Goal: Task Accomplishment & Management: Manage account settings

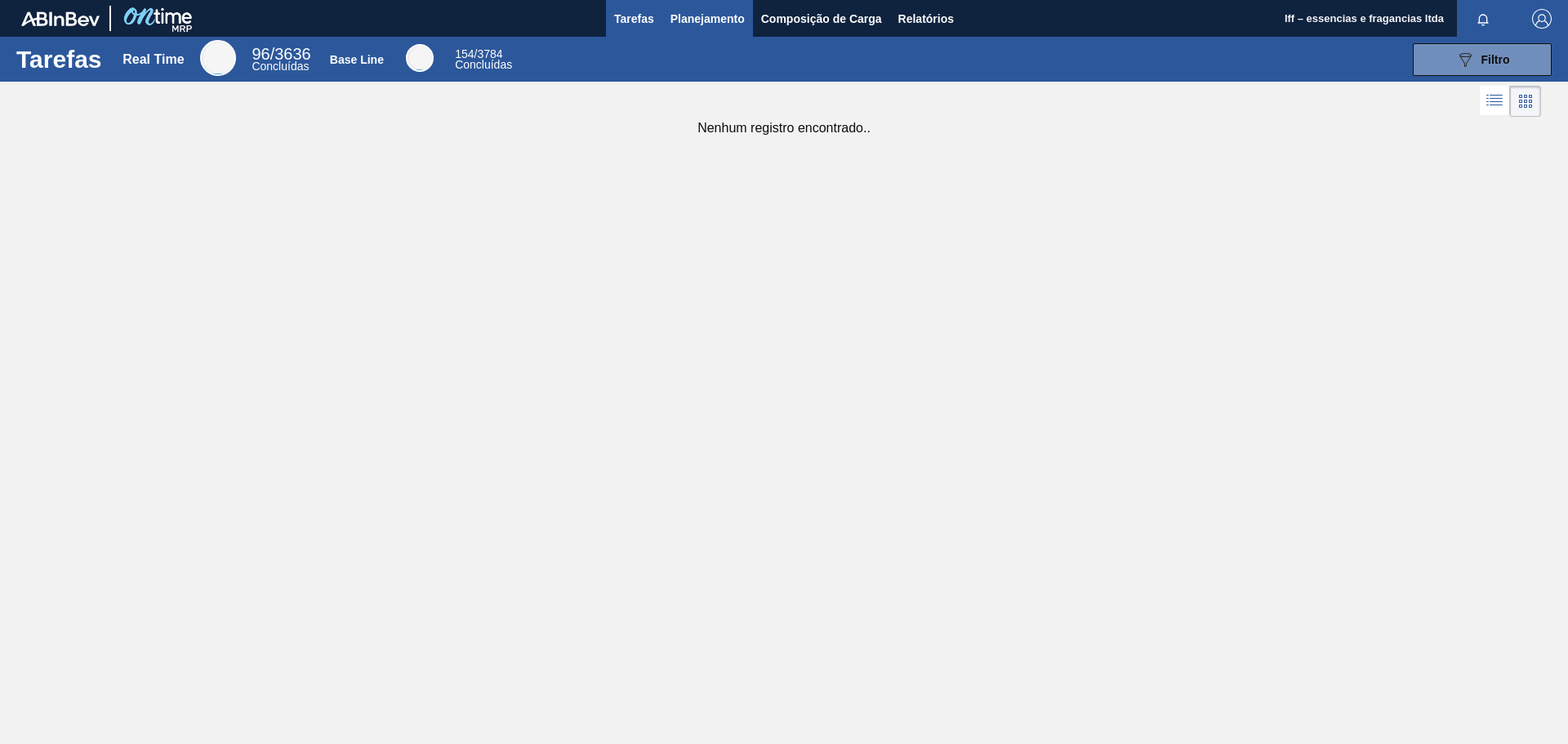
click at [700, 18] on span "Planejamento" at bounding box center [707, 18] width 74 height 19
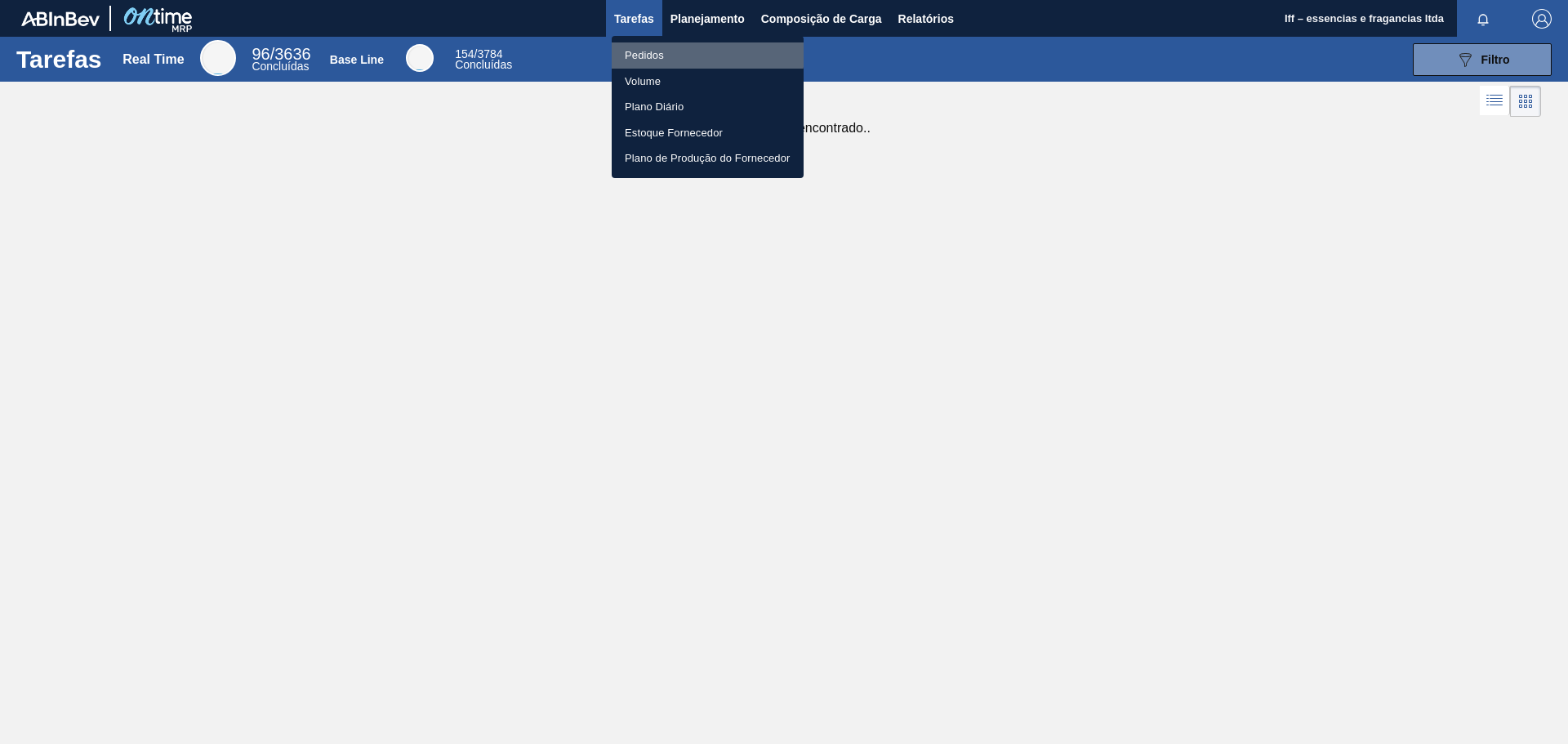
click at [655, 50] on li "Pedidos" at bounding box center [707, 55] width 192 height 26
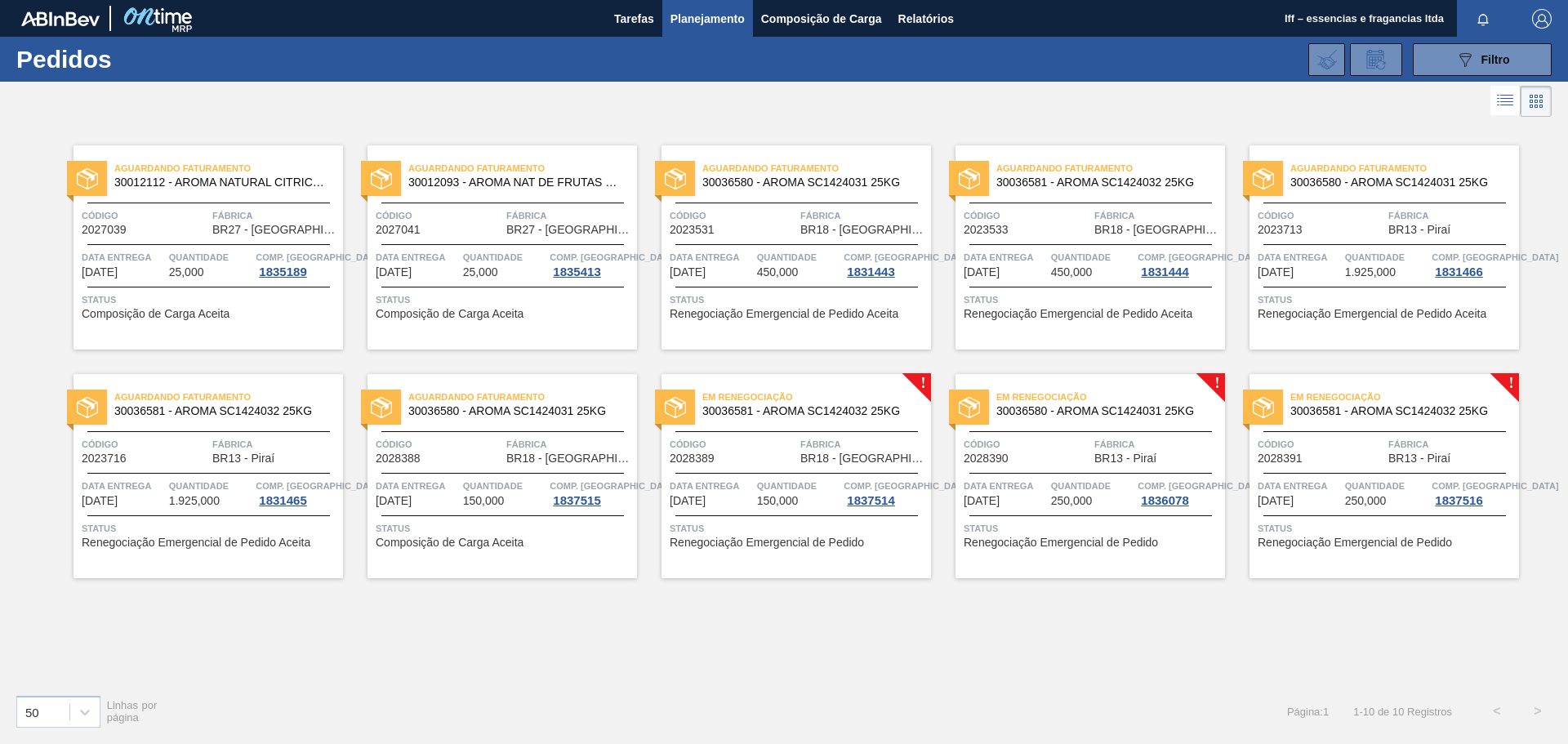
click at [478, 503] on span "150,000" at bounding box center [484, 501] width 42 height 13
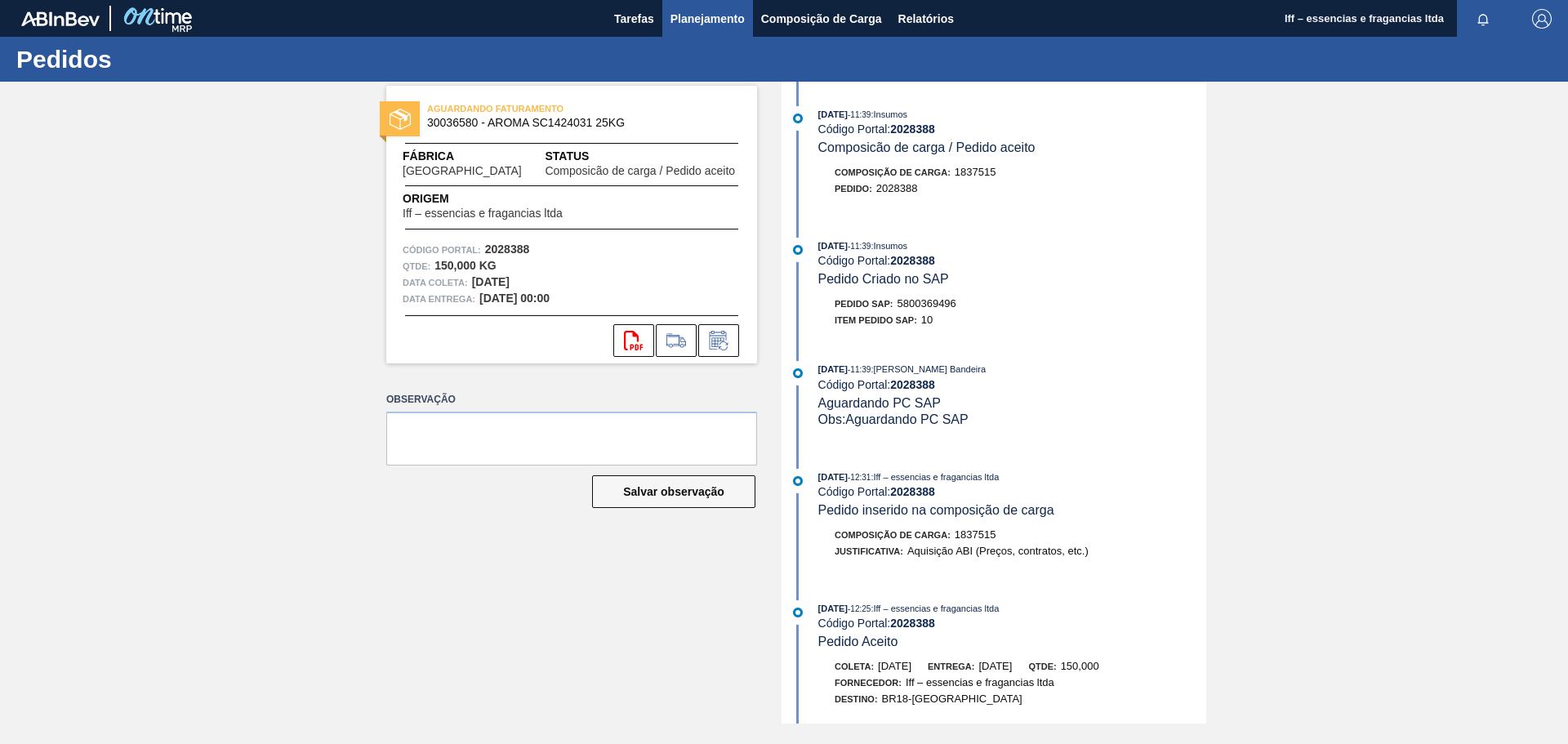
click at [728, 21] on span "Planejamento" at bounding box center [707, 18] width 74 height 19
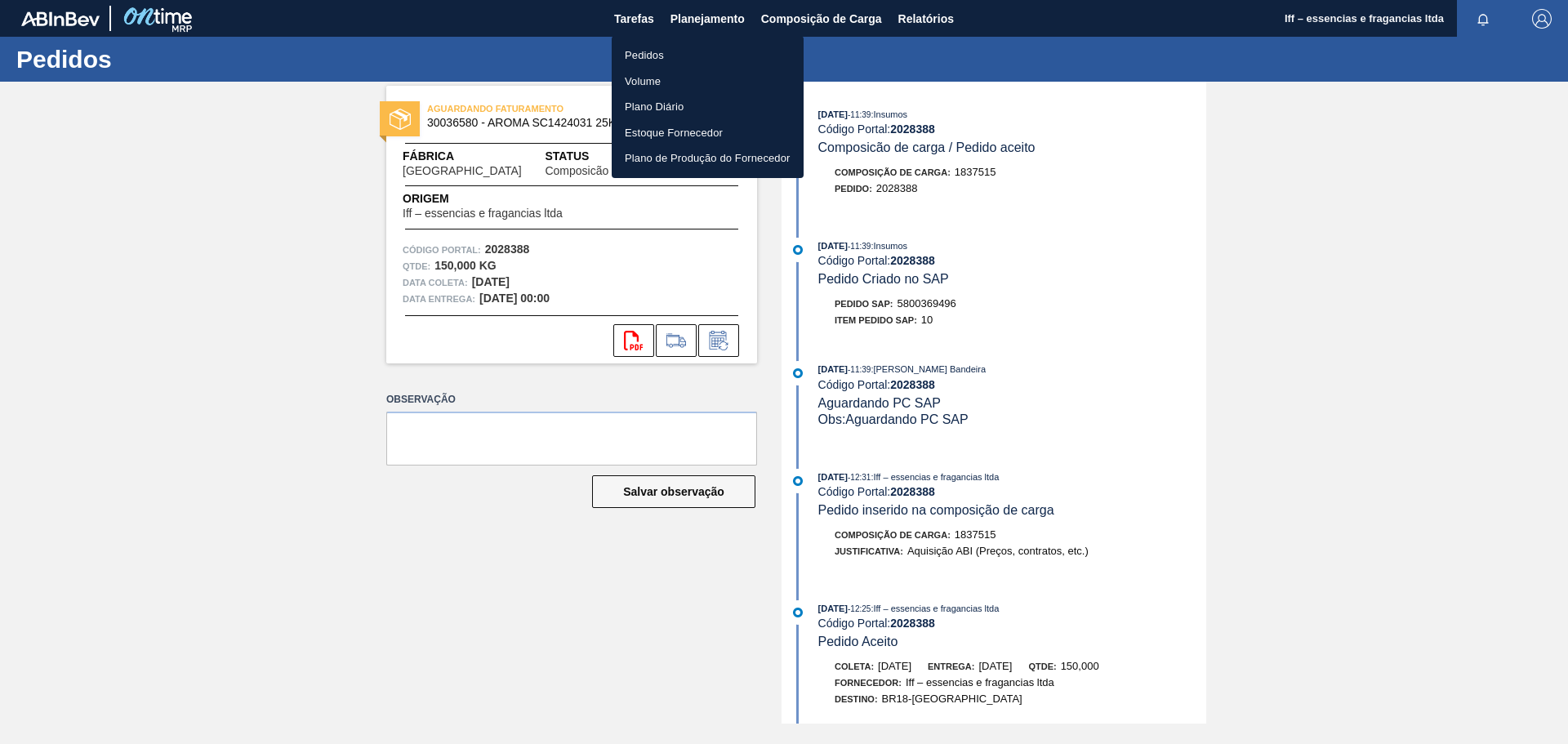
click at [660, 56] on li "Pedidos" at bounding box center [707, 55] width 192 height 26
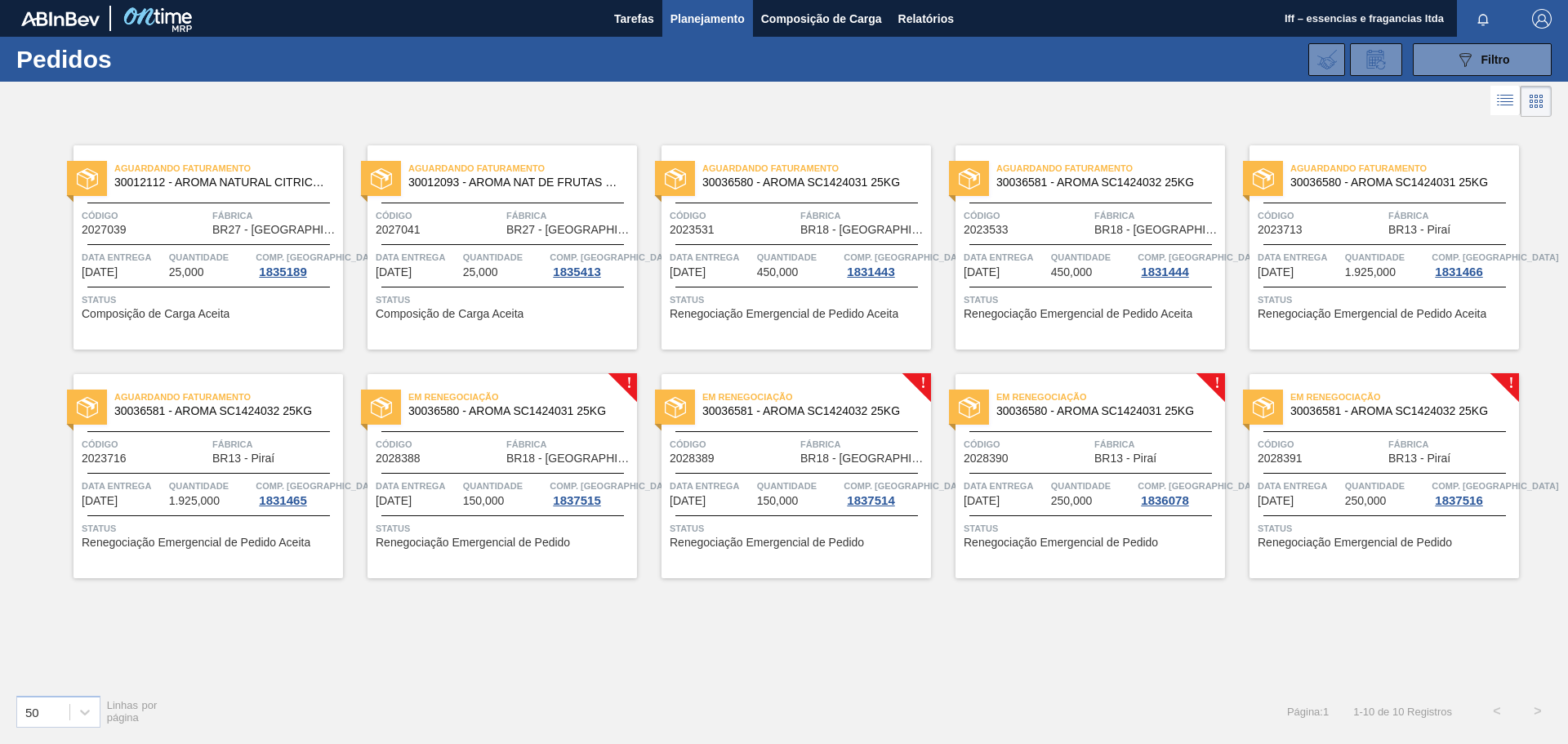
click at [493, 491] on span "Quantidade" at bounding box center [505, 486] width 83 height 16
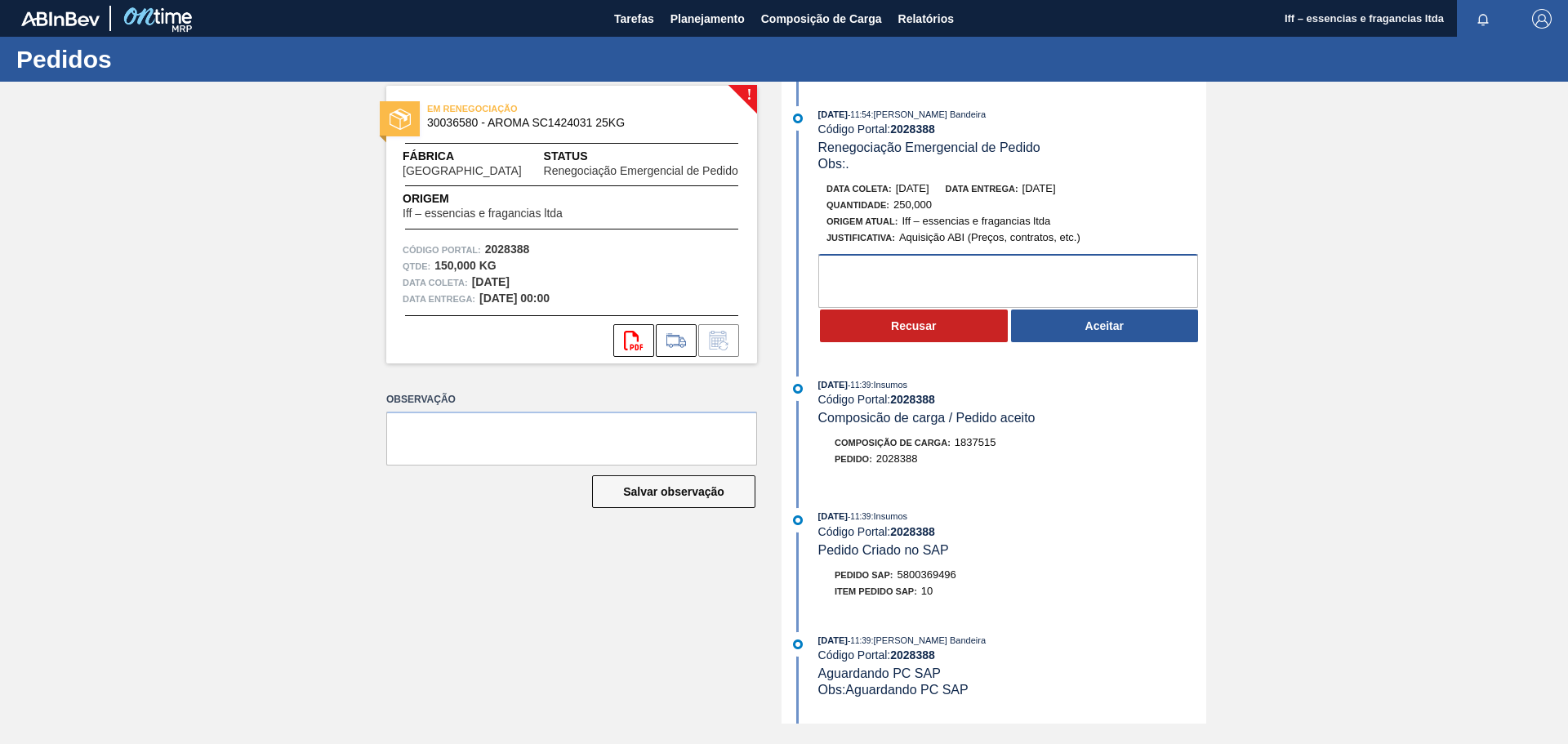
click at [909, 288] on textarea at bounding box center [1008, 282] width 380 height 54
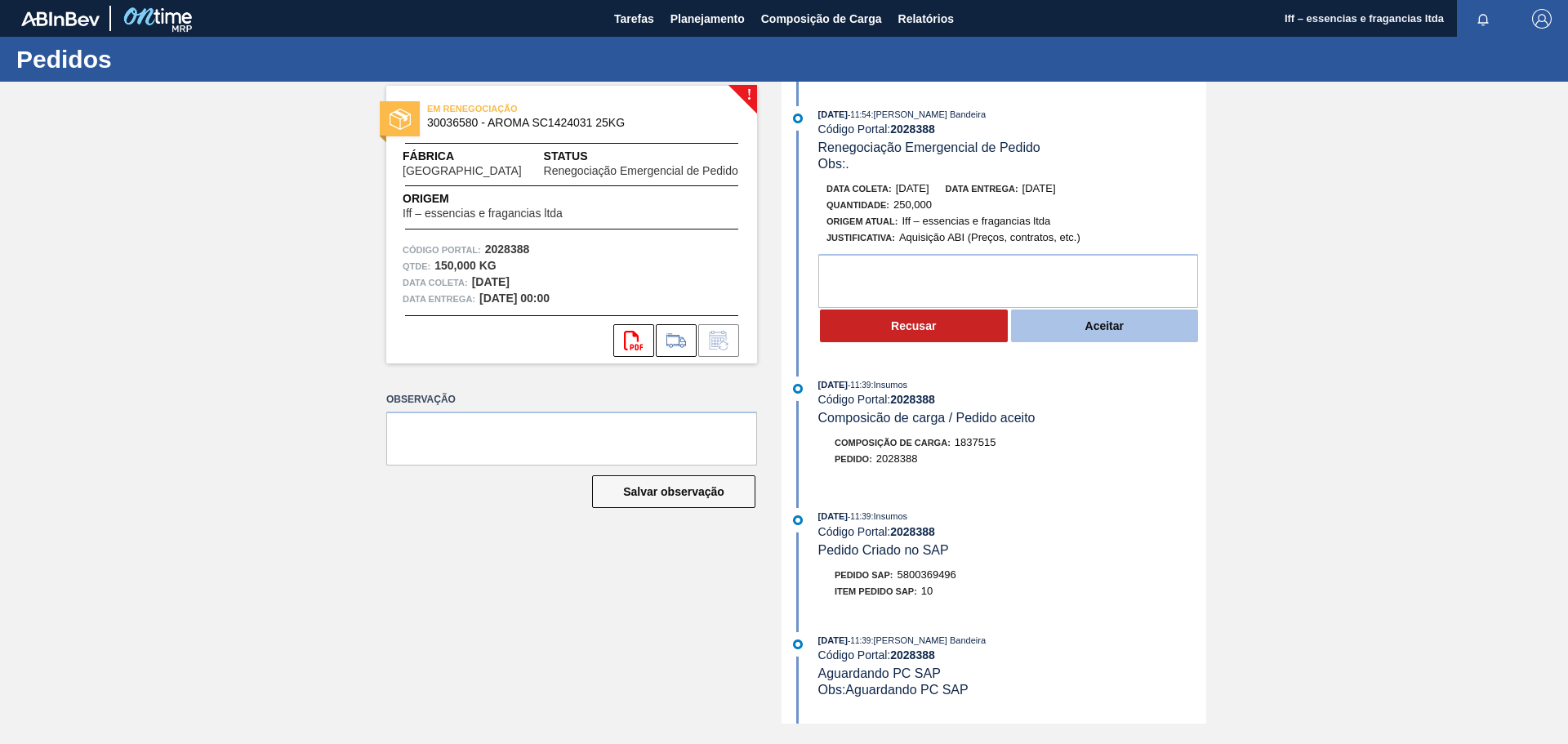
click at [1130, 334] on button "Aceitar" at bounding box center [1105, 326] width 188 height 33
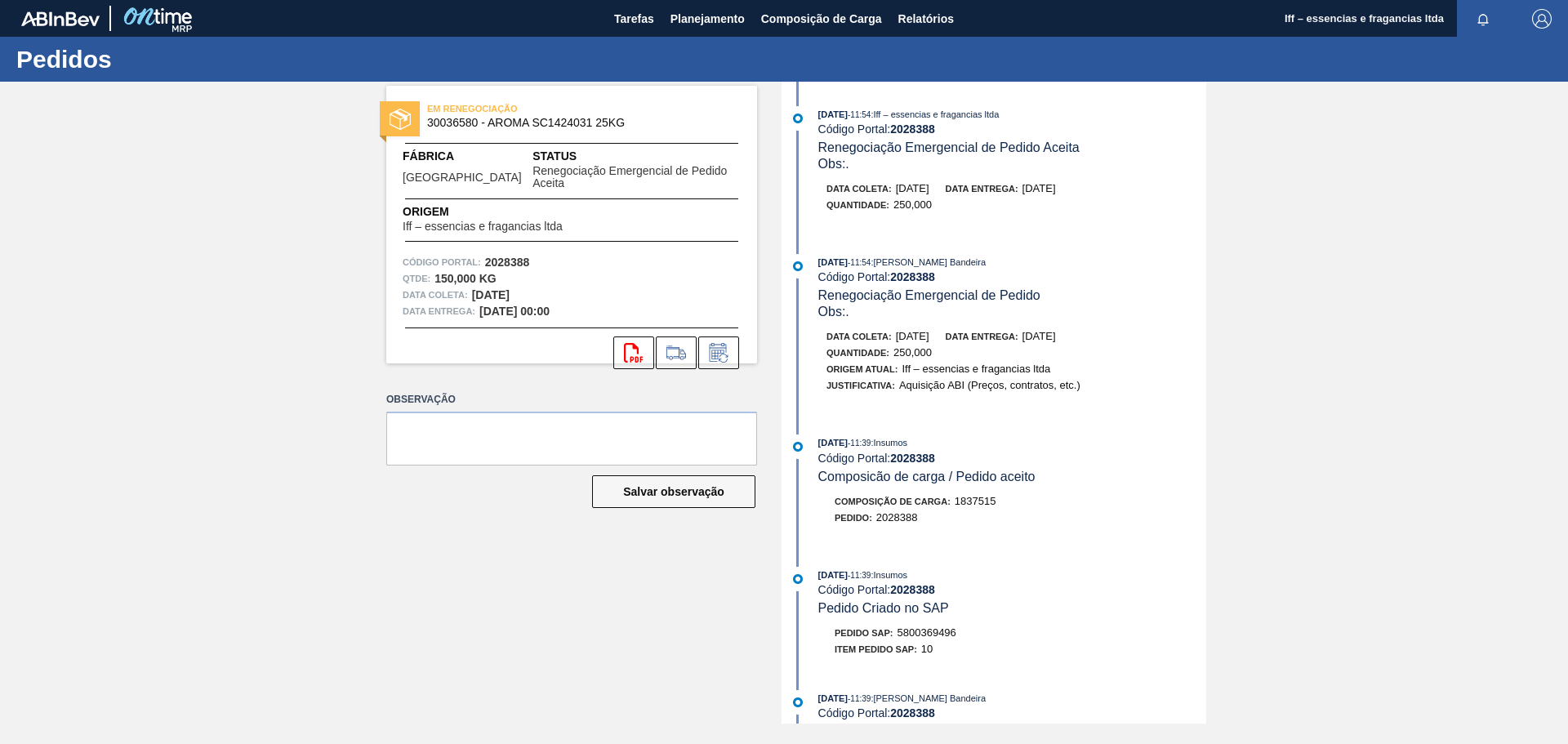
click at [979, 417] on div "15/09/2025 - 11:54 : Iff – essencias e fragancias ltda Código Portal: 2028388 R…" at bounding box center [995, 402] width 421 height 642
click at [700, 14] on span "Planejamento" at bounding box center [707, 18] width 74 height 19
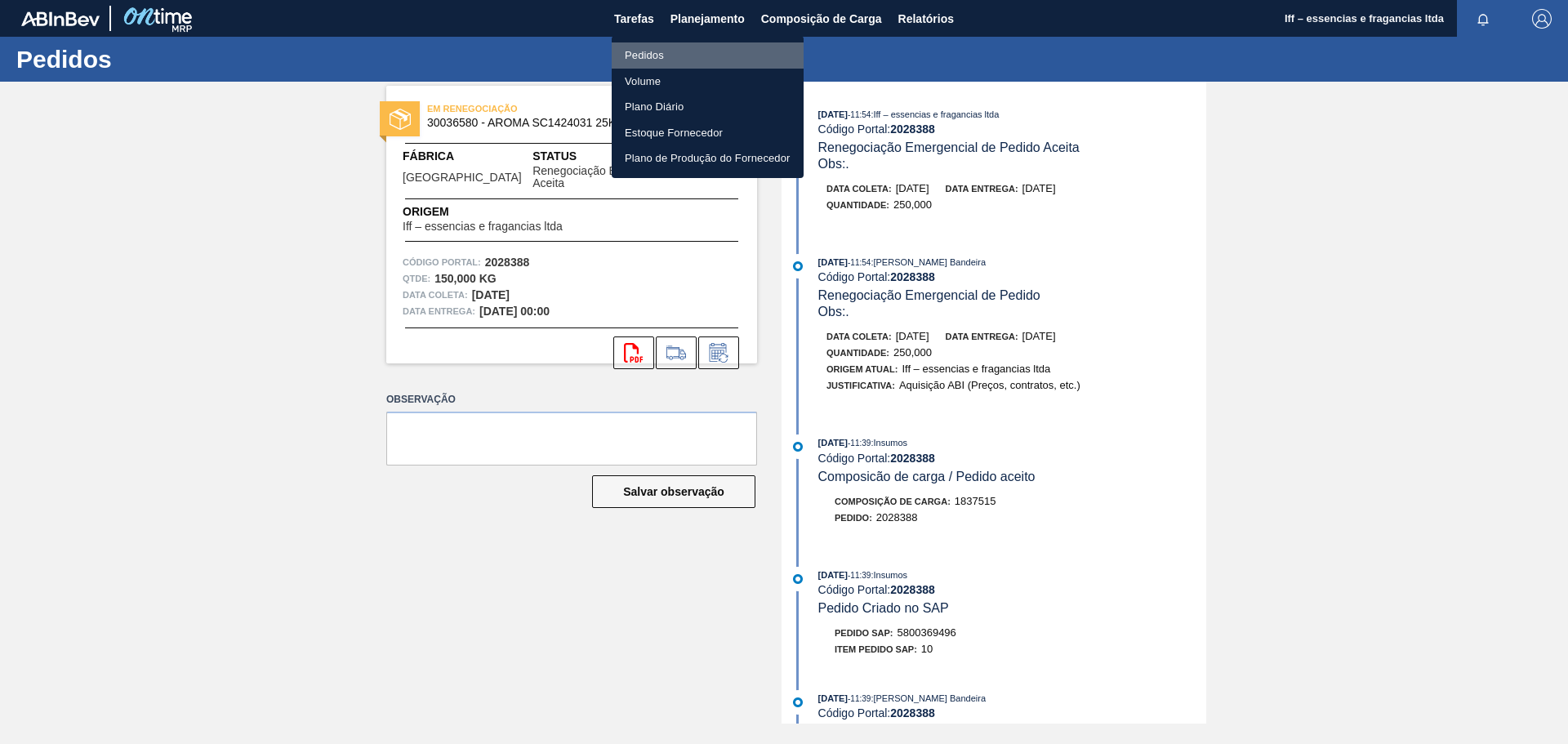
click at [649, 50] on li "Pedidos" at bounding box center [707, 55] width 192 height 26
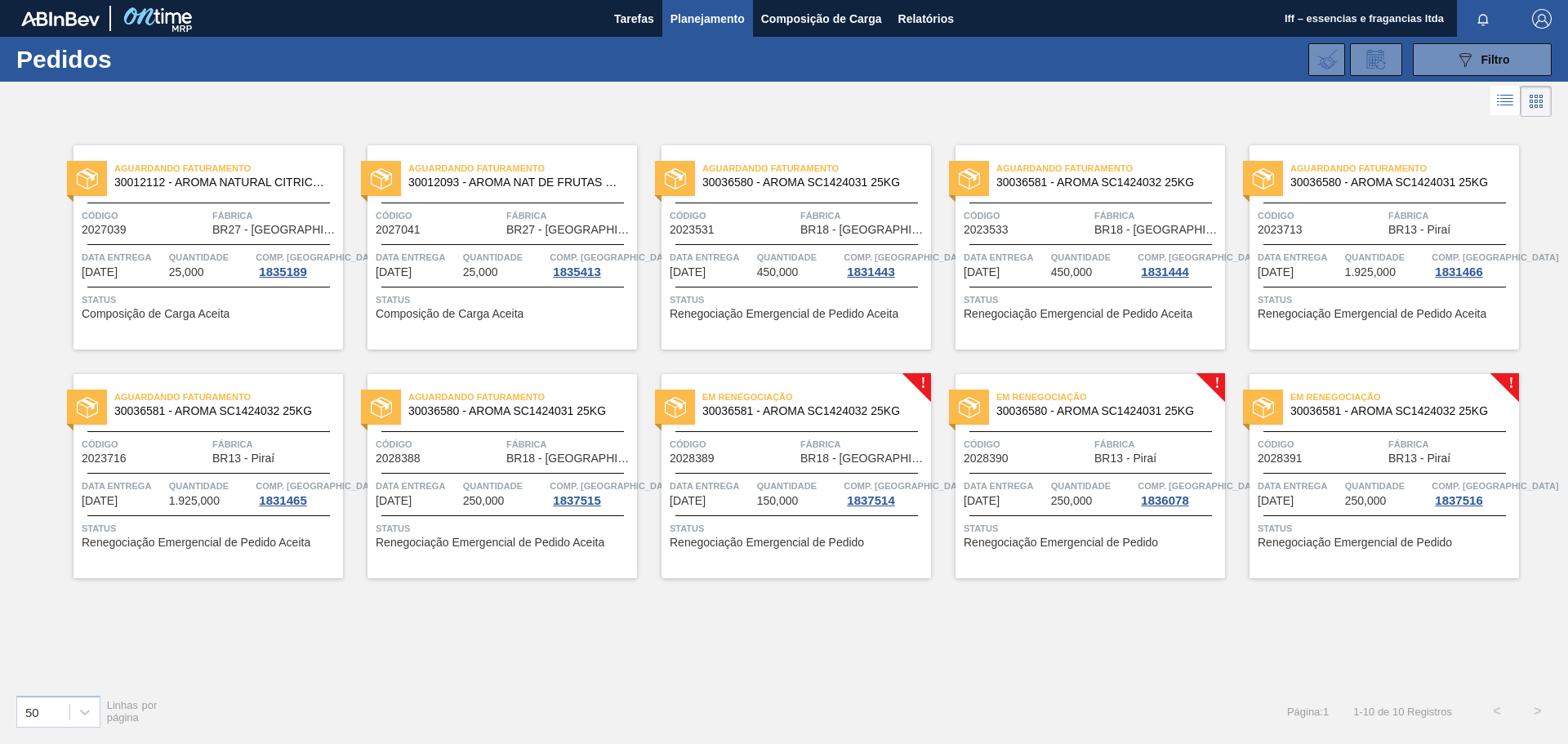
click at [786, 454] on div "Código 2028389" at bounding box center [732, 451] width 127 height 29
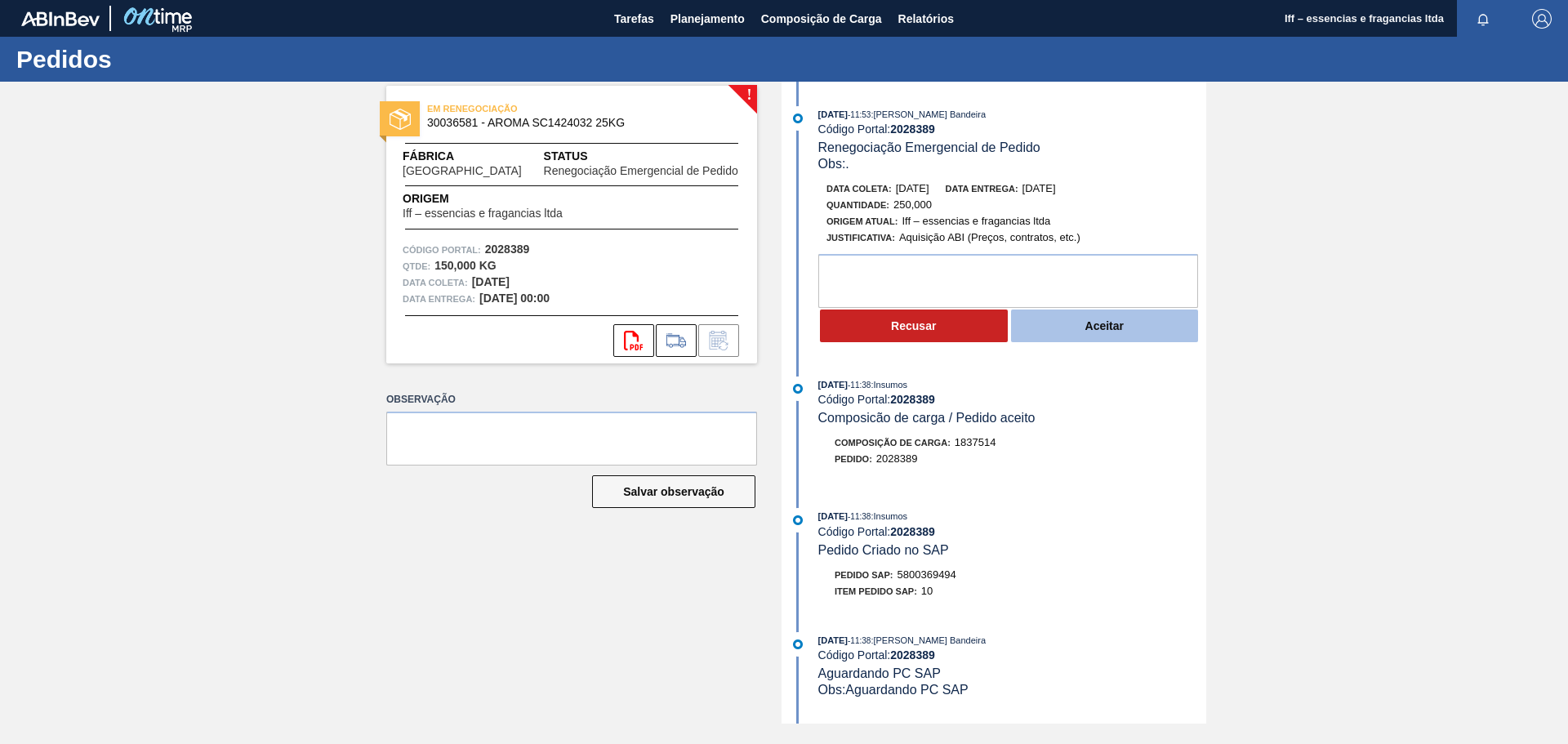
click at [1069, 326] on button "Aceitar" at bounding box center [1105, 326] width 188 height 33
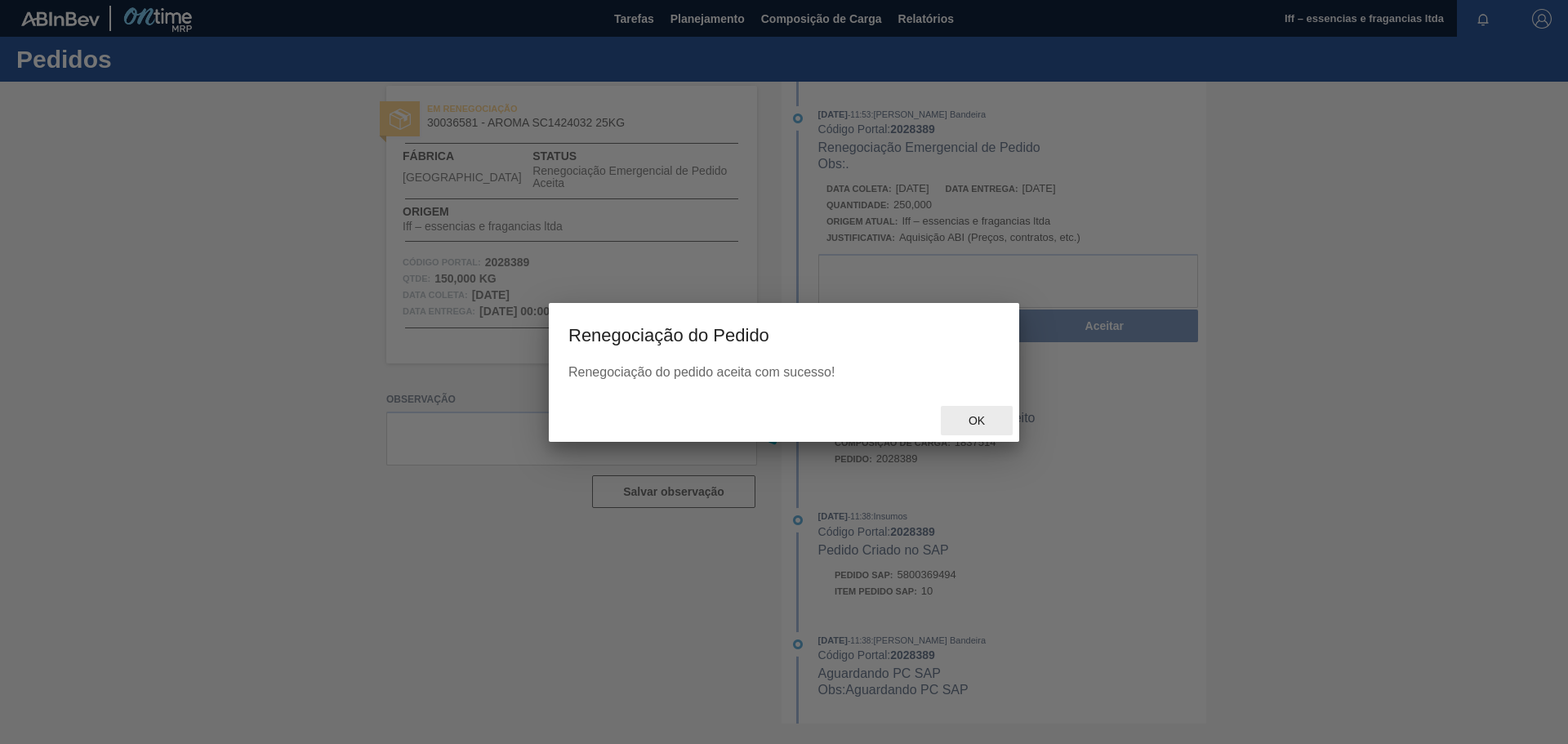
click at [972, 411] on div "Ok" at bounding box center [977, 421] width 72 height 30
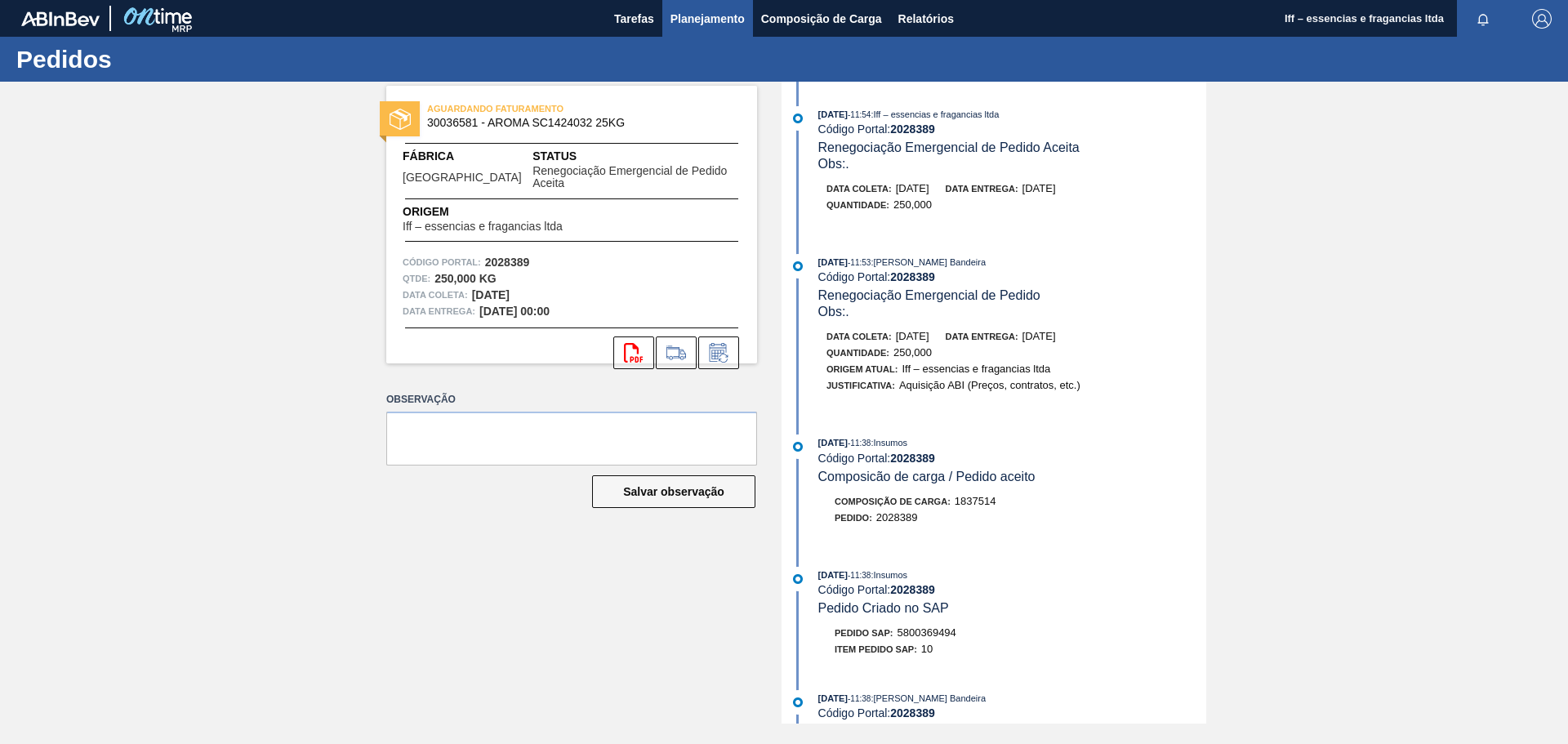
click at [701, 18] on span "Planejamento" at bounding box center [707, 18] width 74 height 19
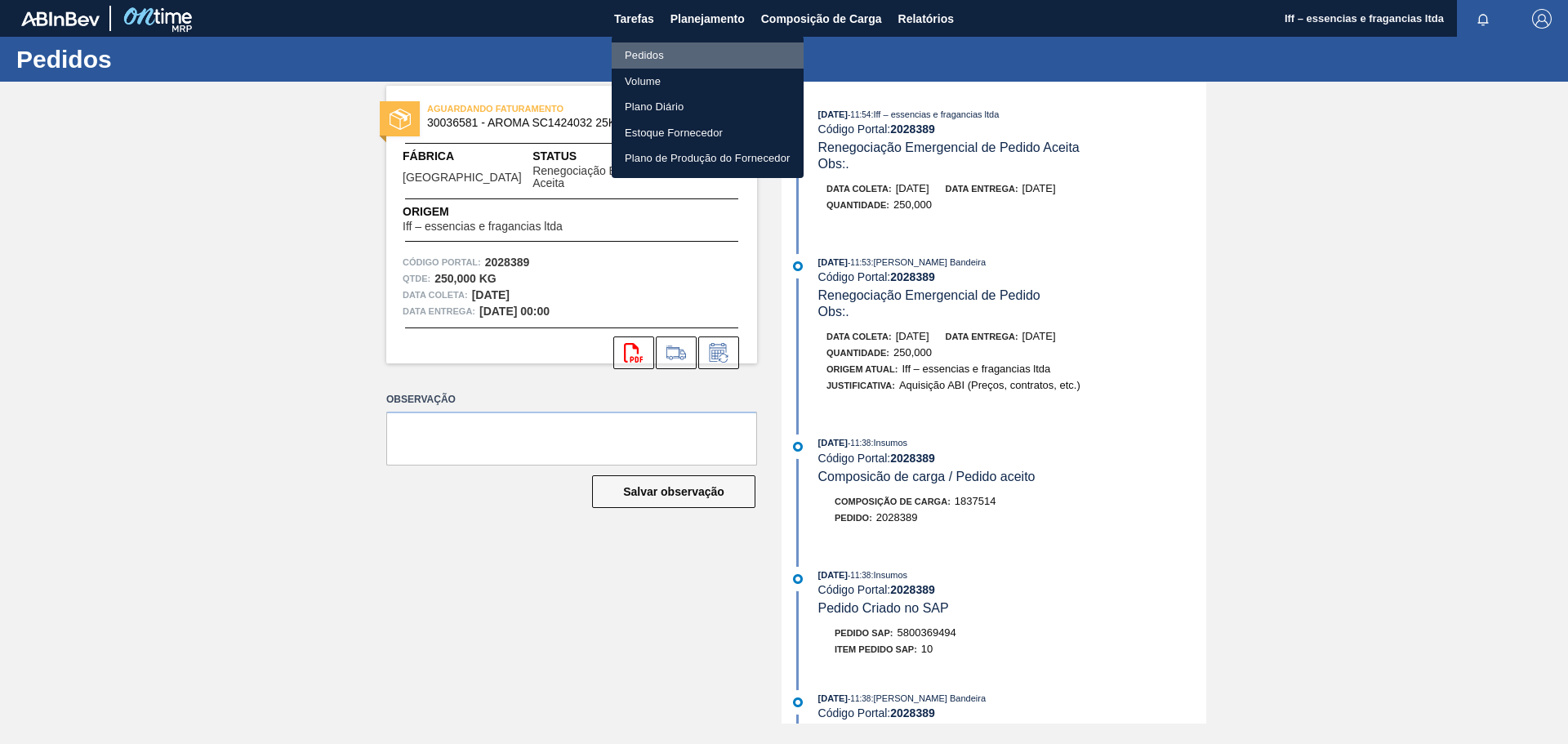
click at [645, 53] on li "Pedidos" at bounding box center [707, 55] width 192 height 26
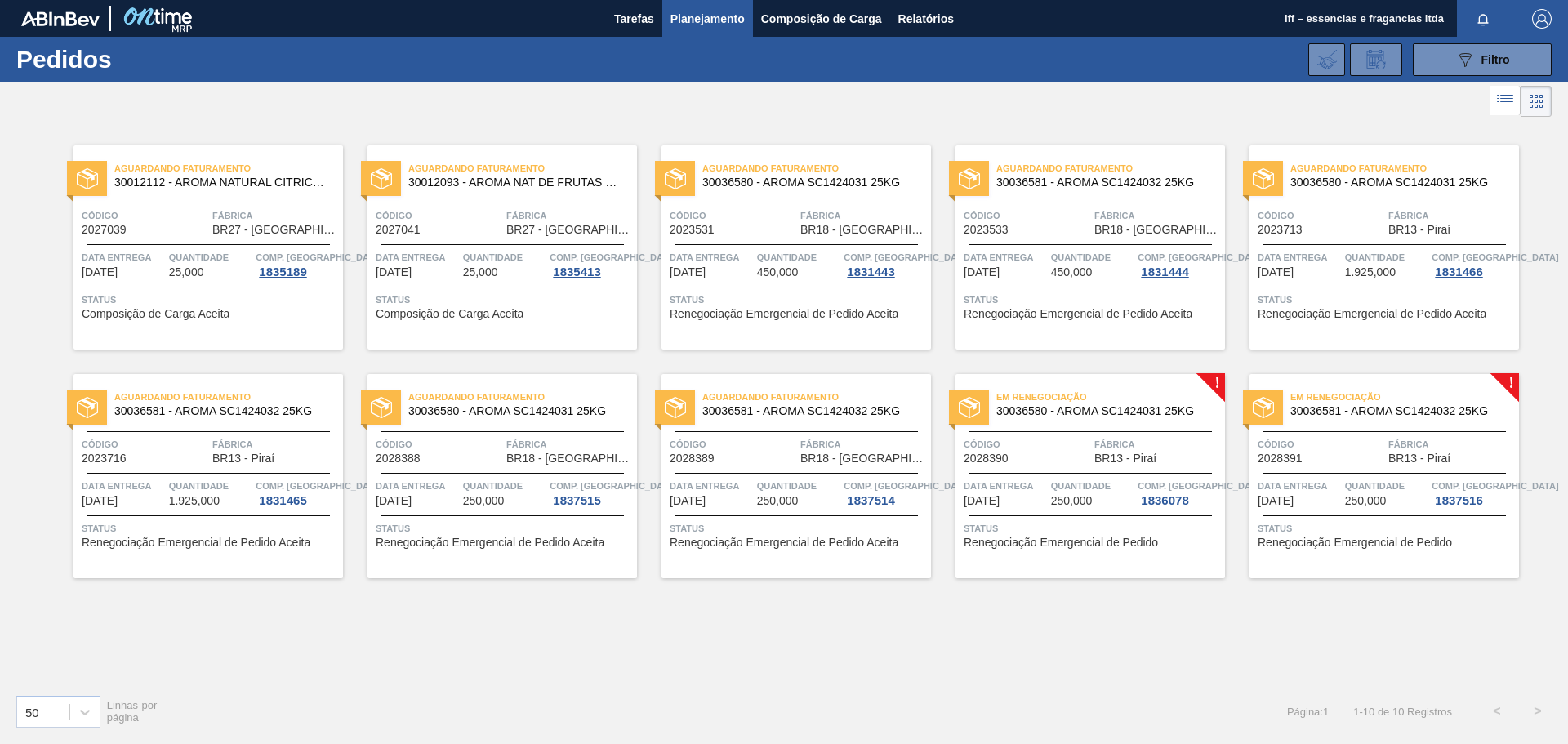
click at [1073, 497] on span "250,000" at bounding box center [1072, 501] width 42 height 13
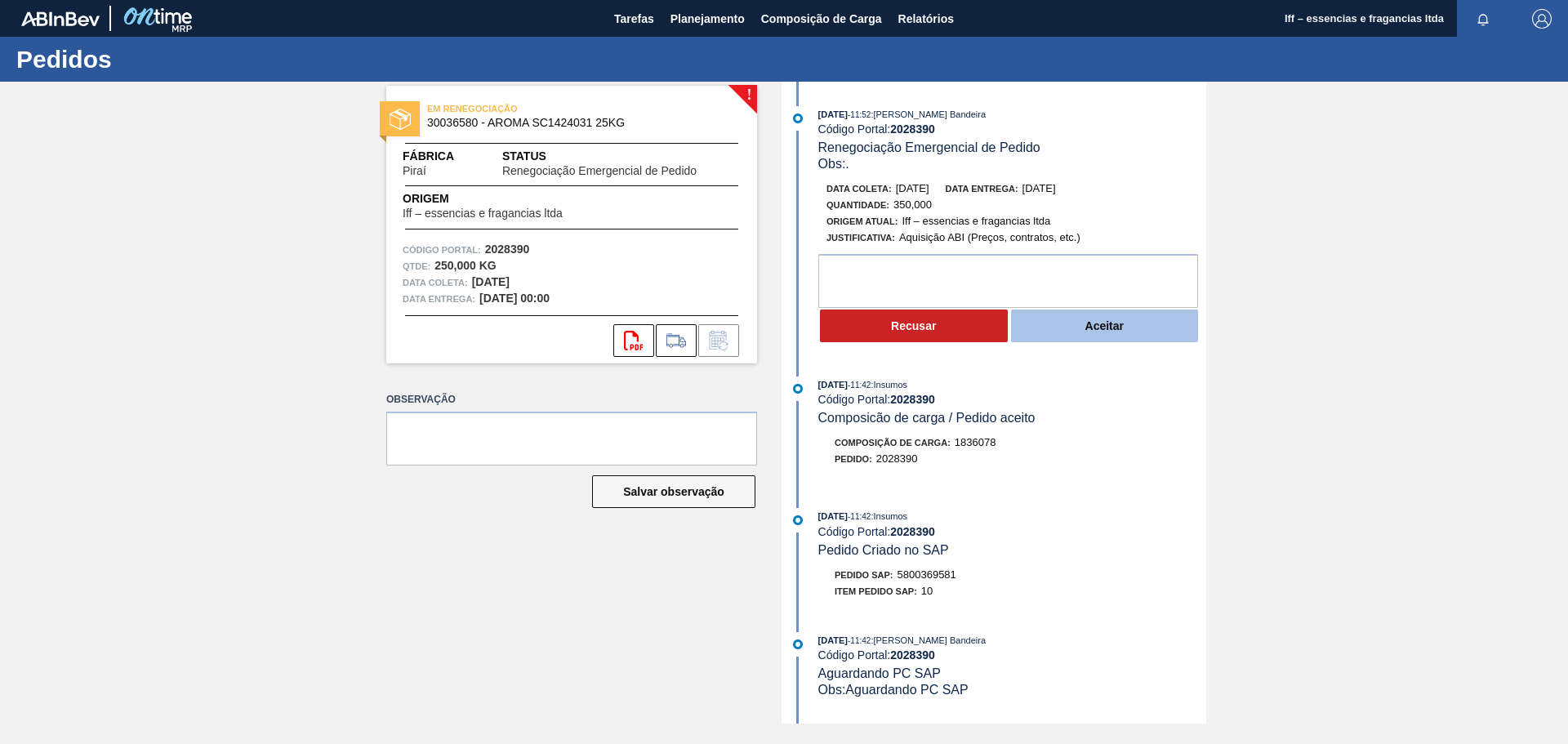
click at [1057, 330] on button "Aceitar" at bounding box center [1105, 326] width 188 height 33
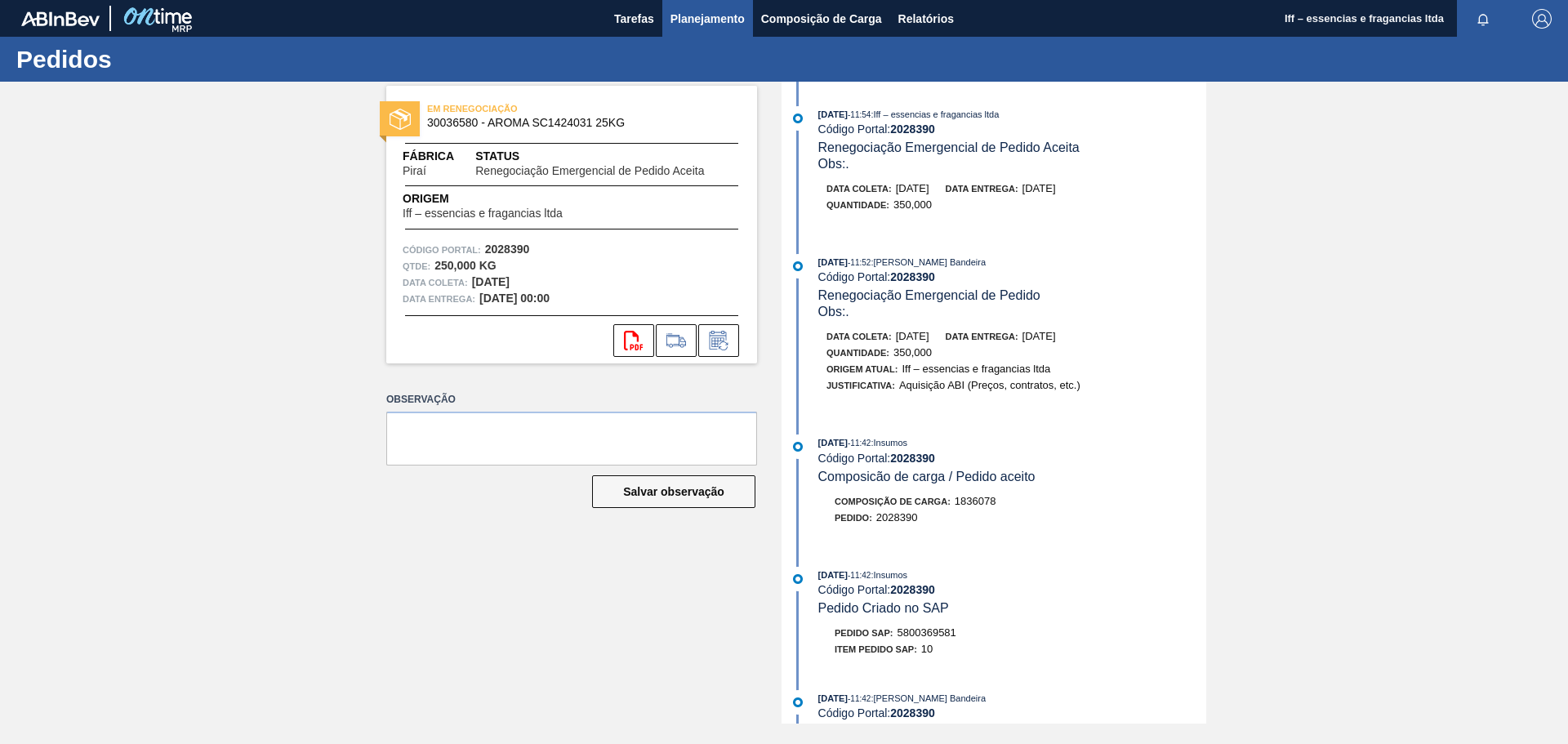
click at [717, 10] on span "Planejamento" at bounding box center [707, 18] width 74 height 19
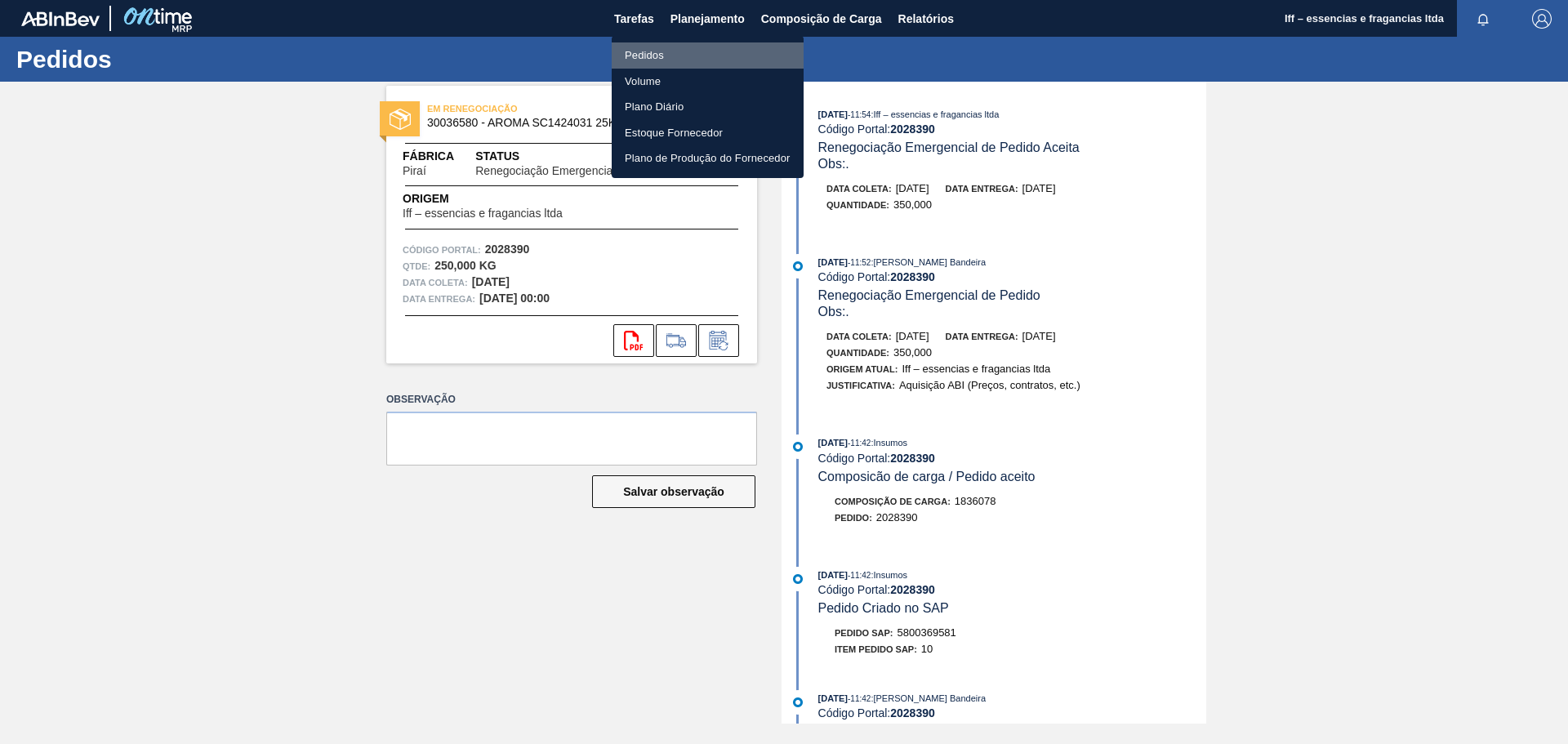
click at [648, 50] on li "Pedidos" at bounding box center [707, 55] width 192 height 26
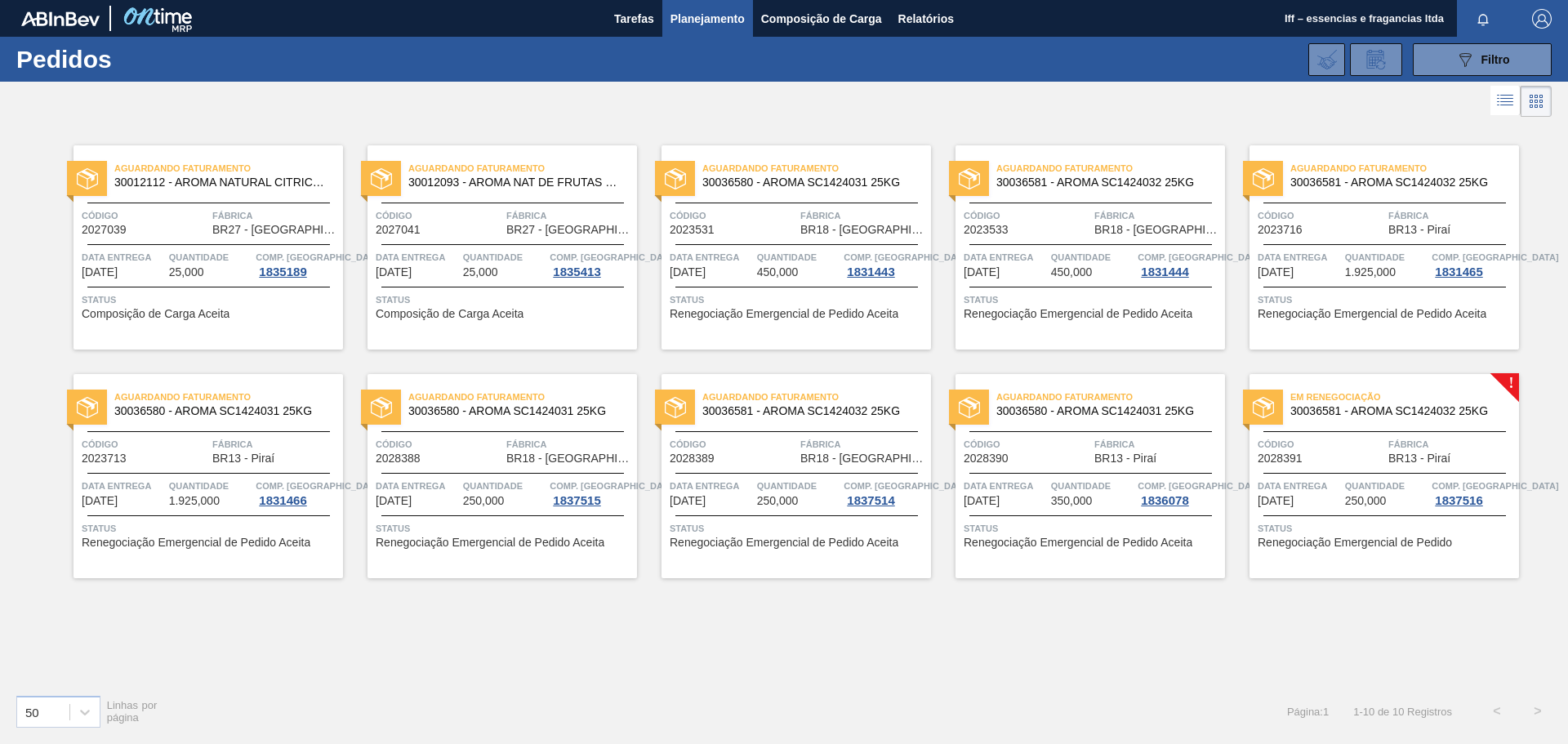
click at [1376, 482] on span "Quantidade" at bounding box center [1387, 486] width 83 height 16
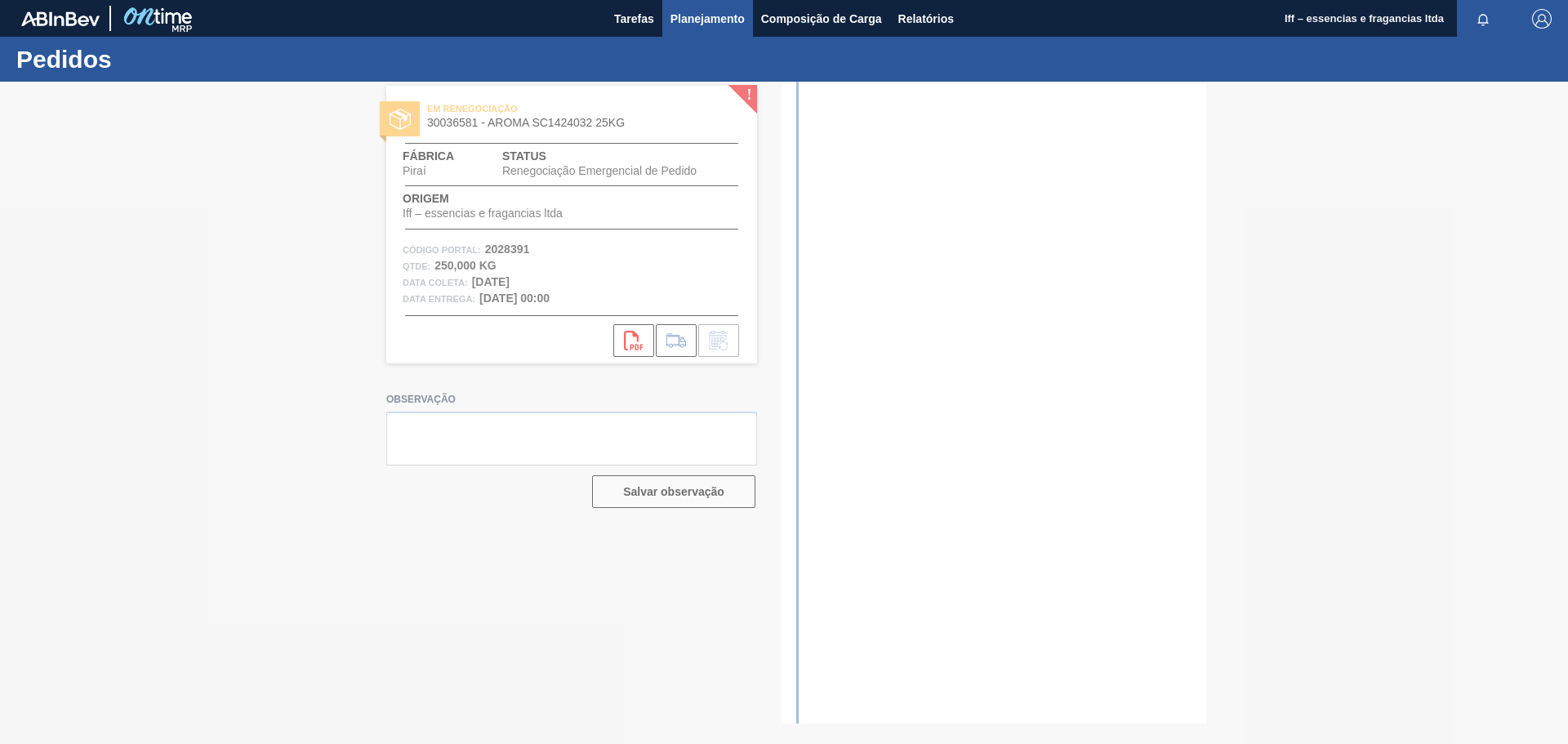
click at [700, 22] on span "Planejamento" at bounding box center [707, 18] width 74 height 19
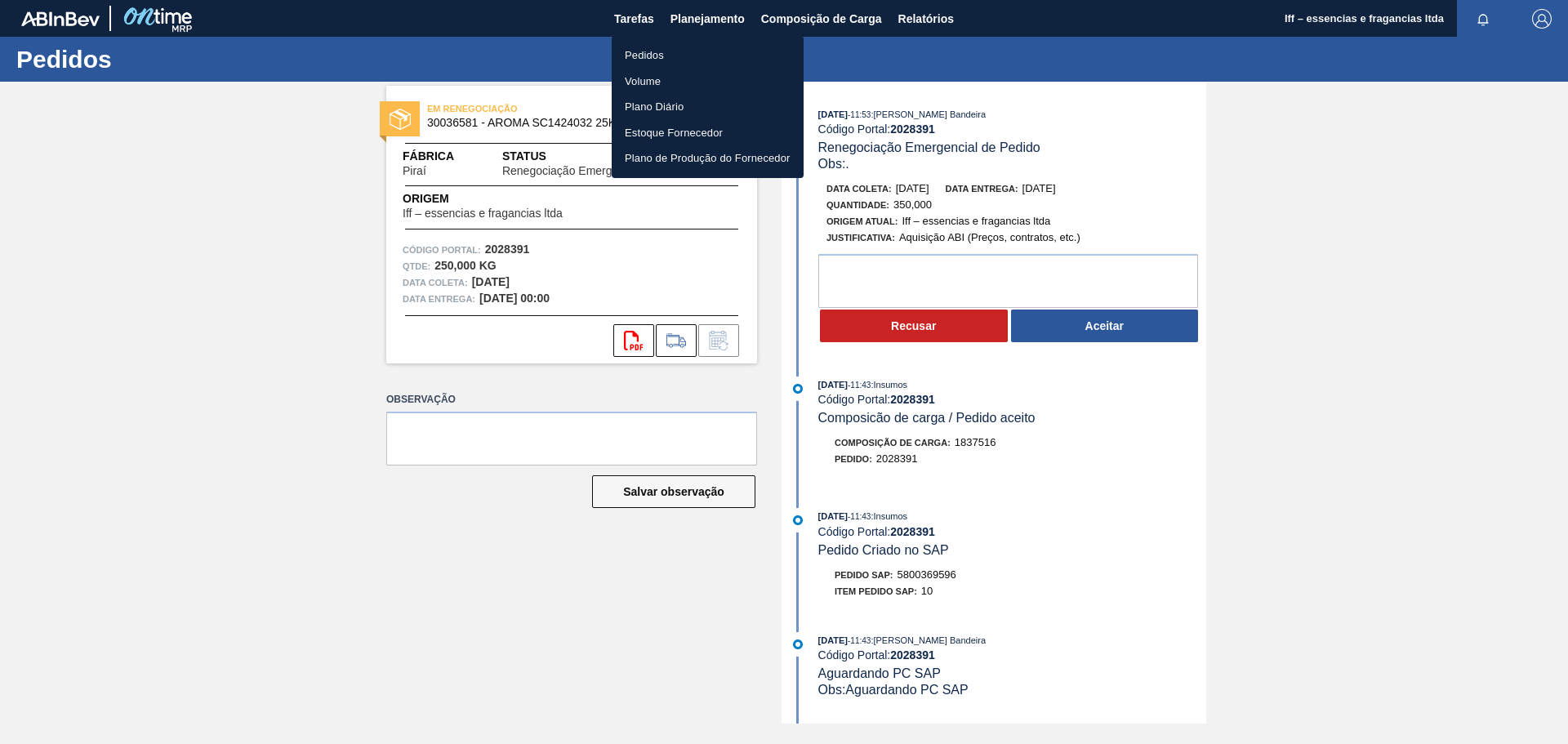
click at [1093, 333] on div at bounding box center [784, 372] width 1568 height 744
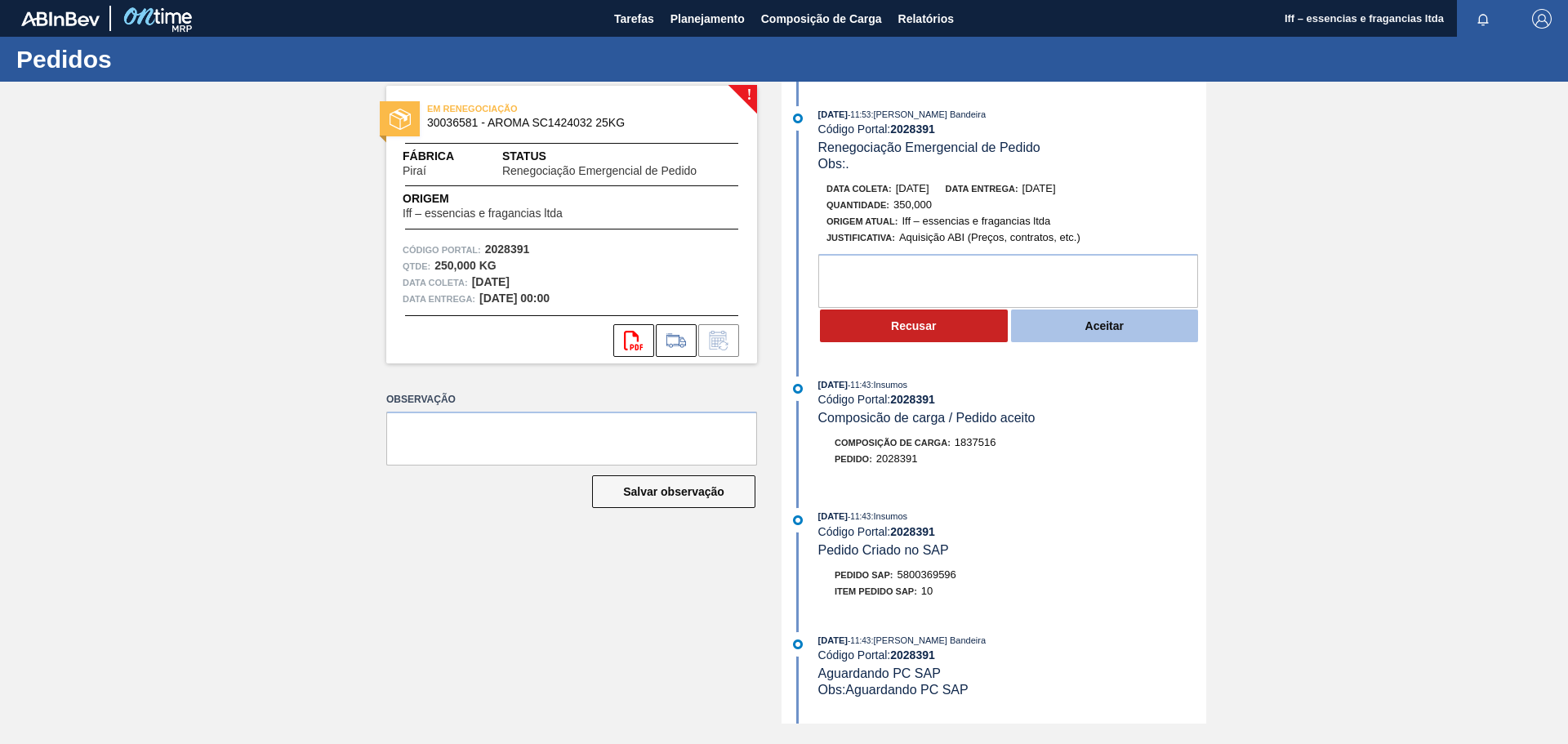
click at [1094, 328] on button "Aceitar" at bounding box center [1105, 326] width 188 height 33
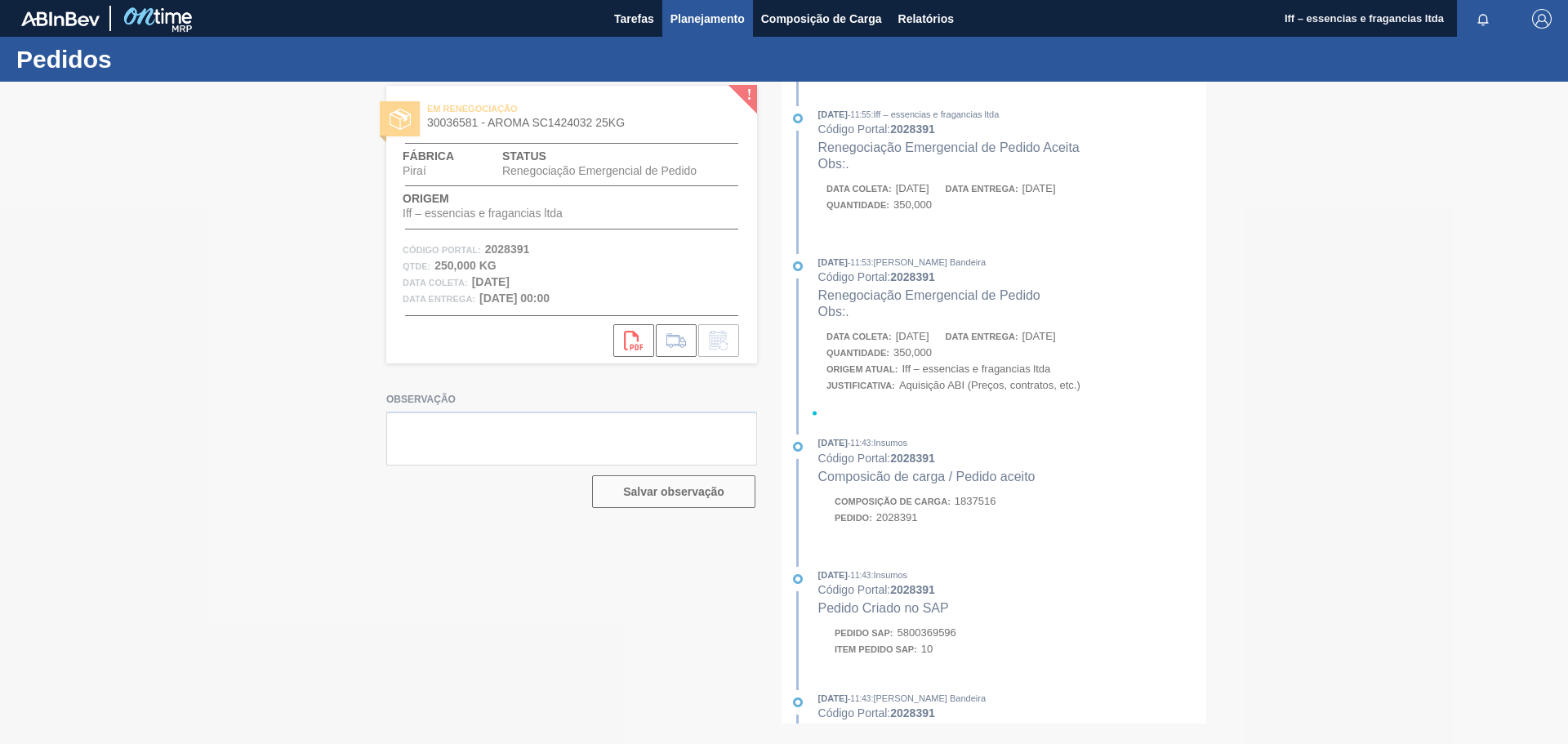
click at [682, 23] on span "Planejamento" at bounding box center [707, 18] width 74 height 19
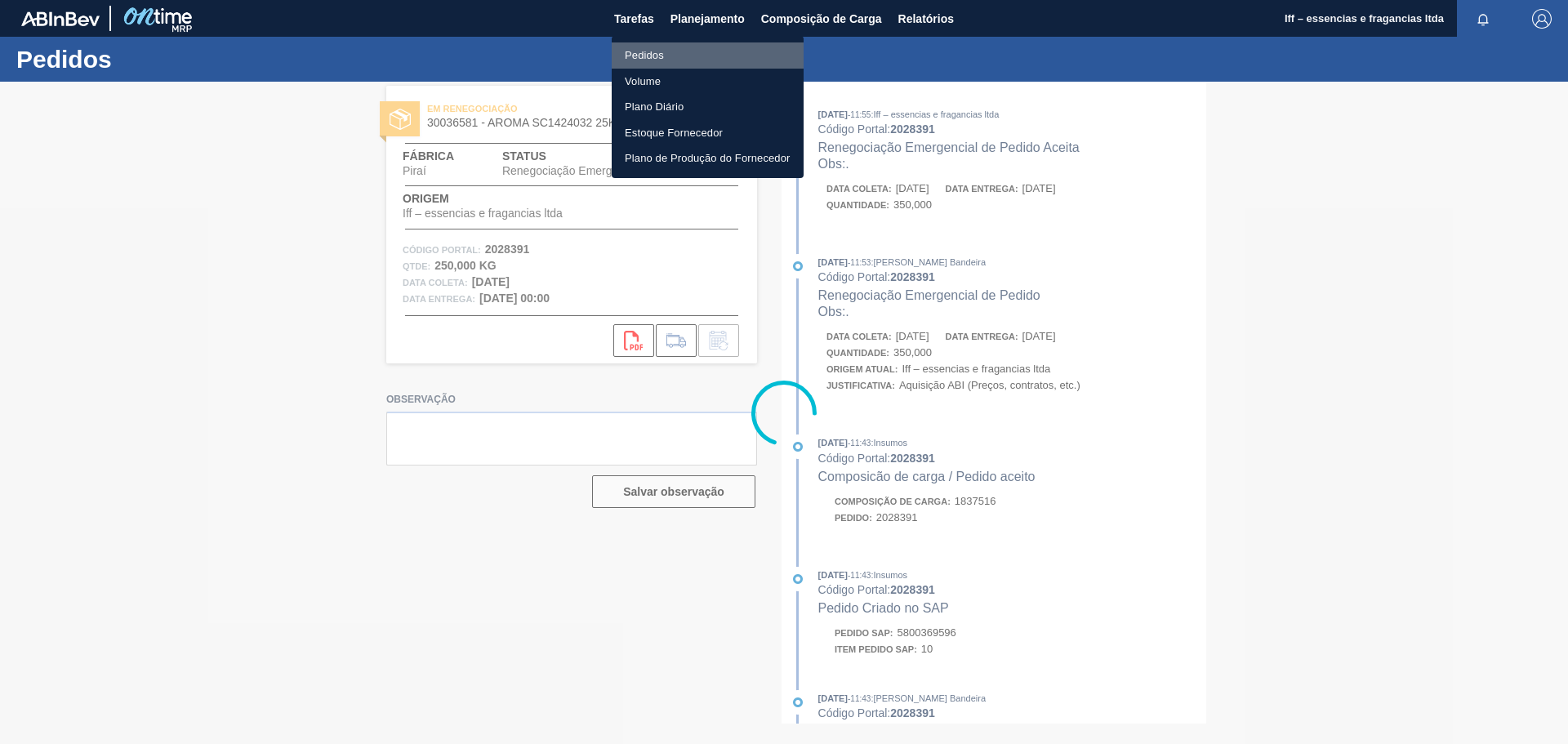
click at [642, 55] on li "Pedidos" at bounding box center [707, 55] width 192 height 26
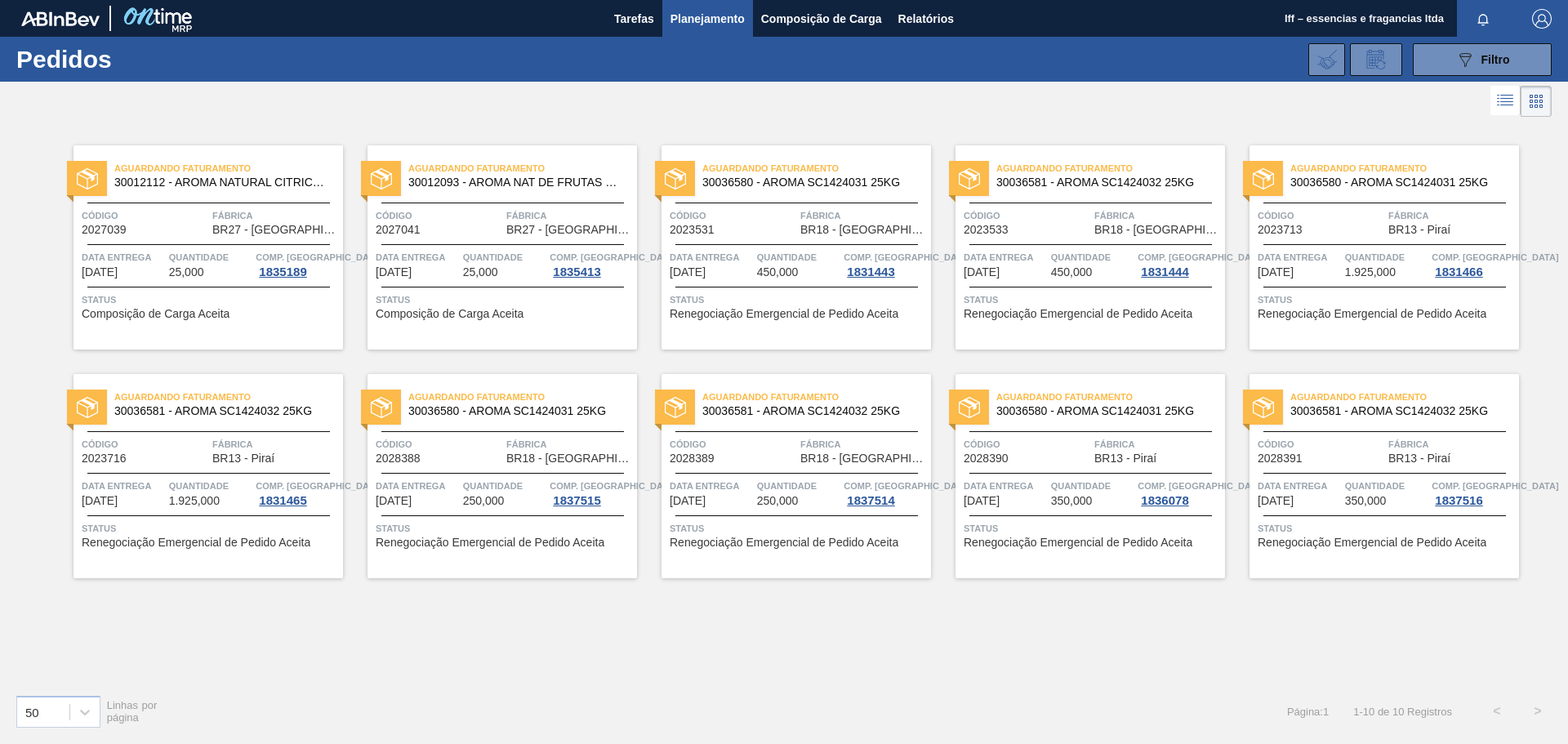
click at [482, 493] on span "Quantidade" at bounding box center [505, 486] width 83 height 16
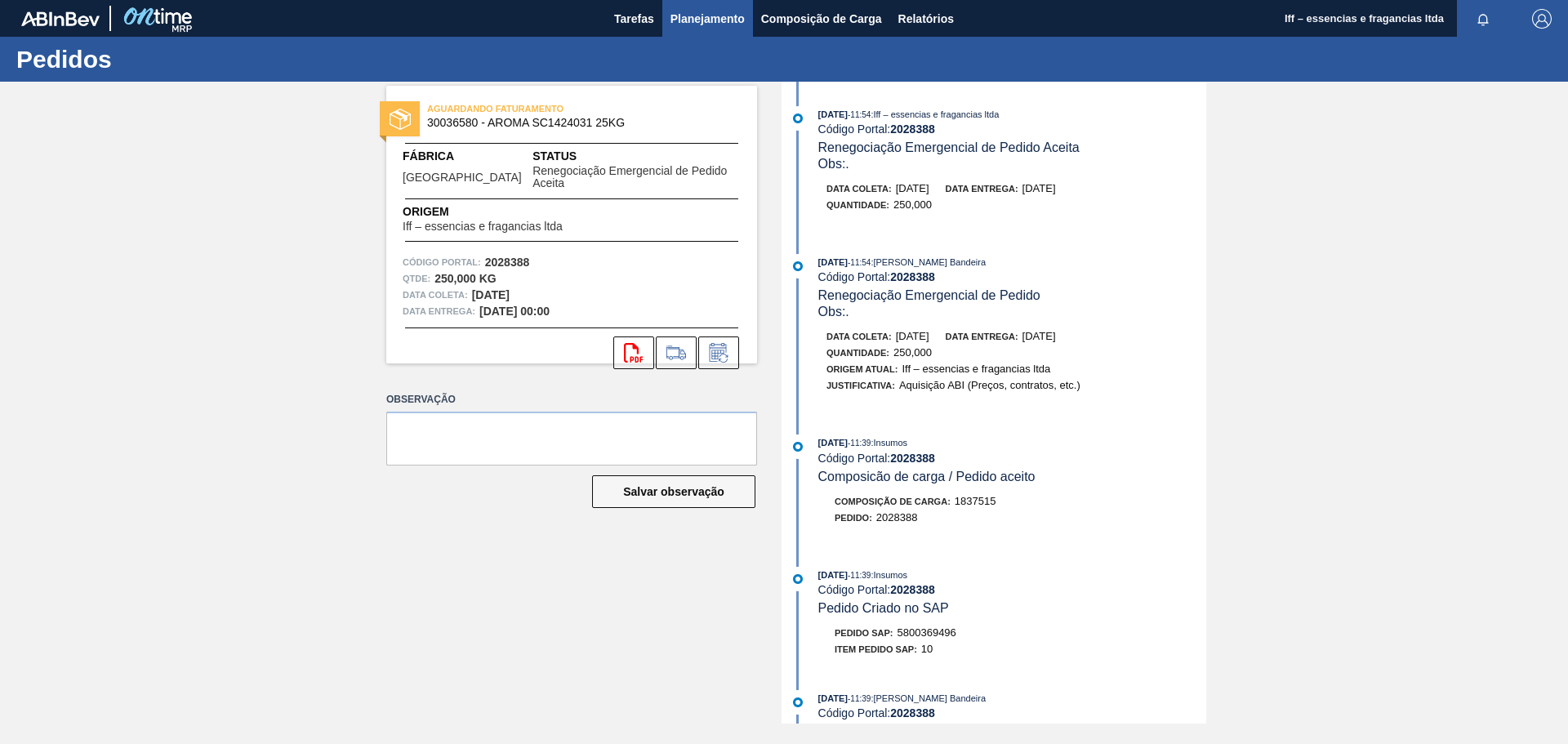
click at [694, 7] on button "Planejamento" at bounding box center [708, 18] width 91 height 37
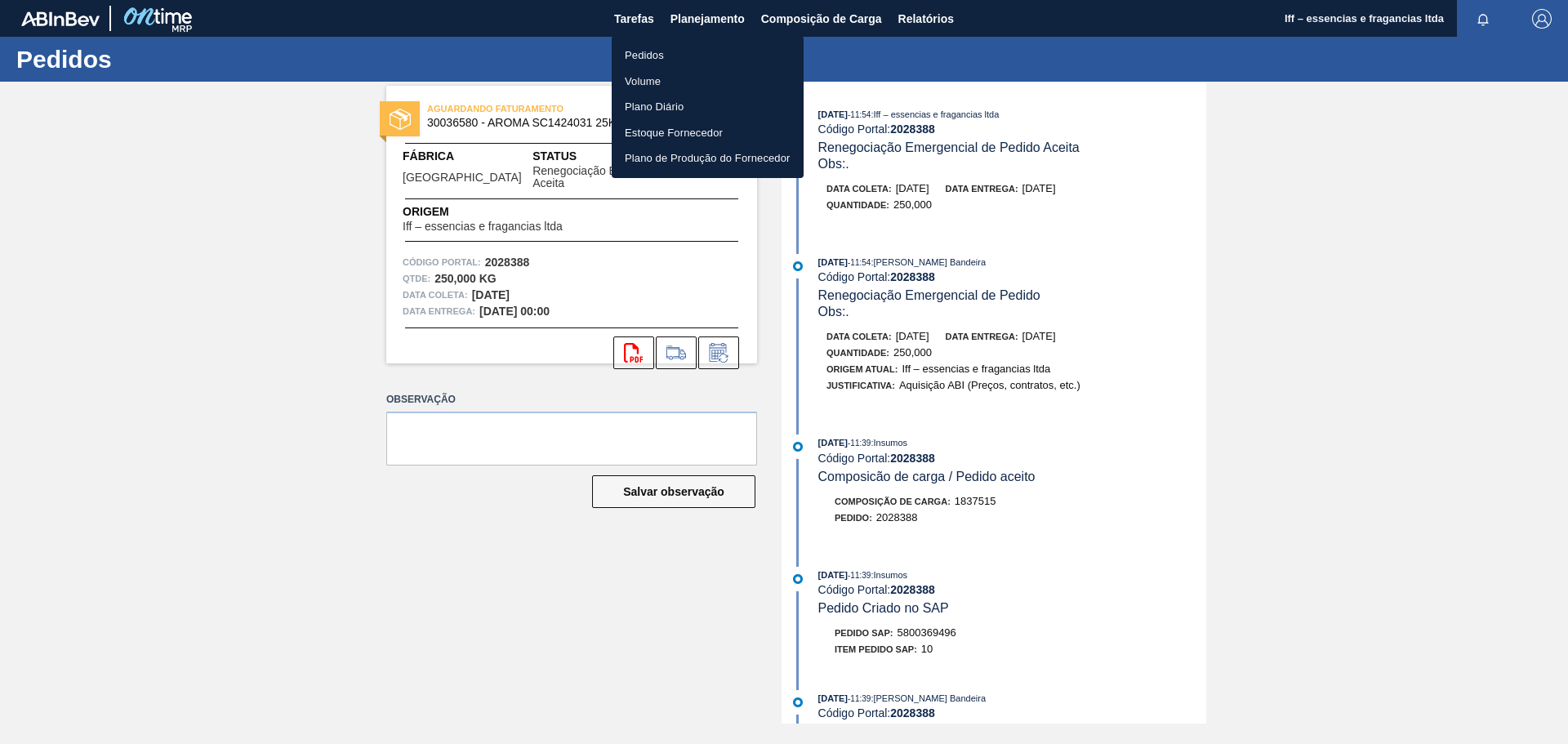
click at [664, 45] on li "Pedidos" at bounding box center [707, 55] width 192 height 26
